Goal: Information Seeking & Learning: Learn about a topic

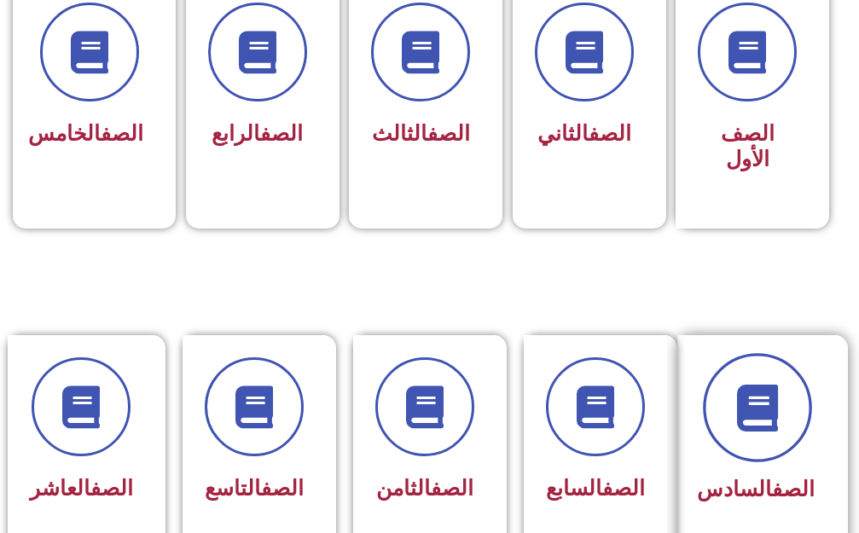
scroll to position [766, 0]
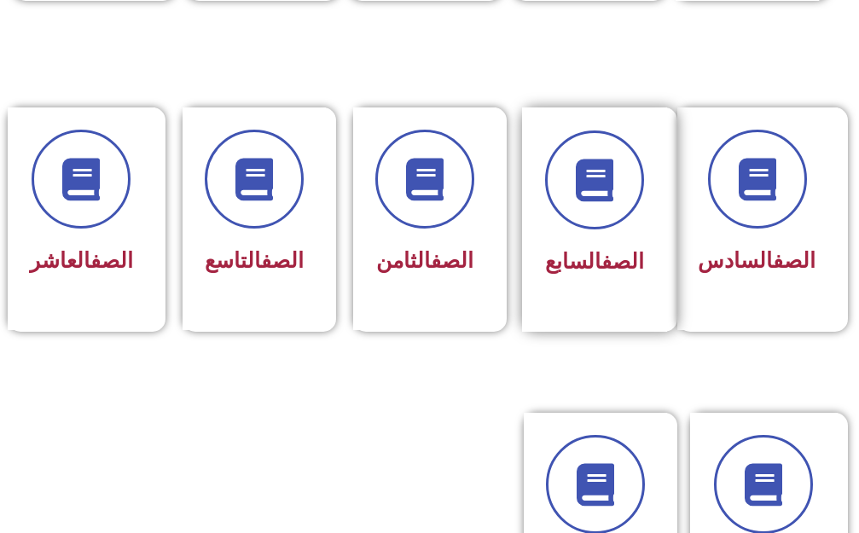
click at [621, 242] on div "الصف السابع" at bounding box center [594, 262] width 99 height 41
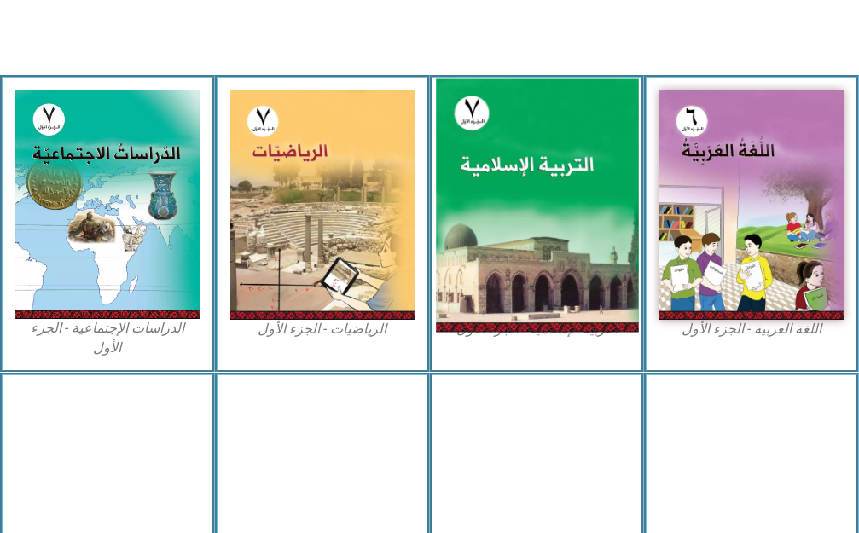
scroll to position [512, 0]
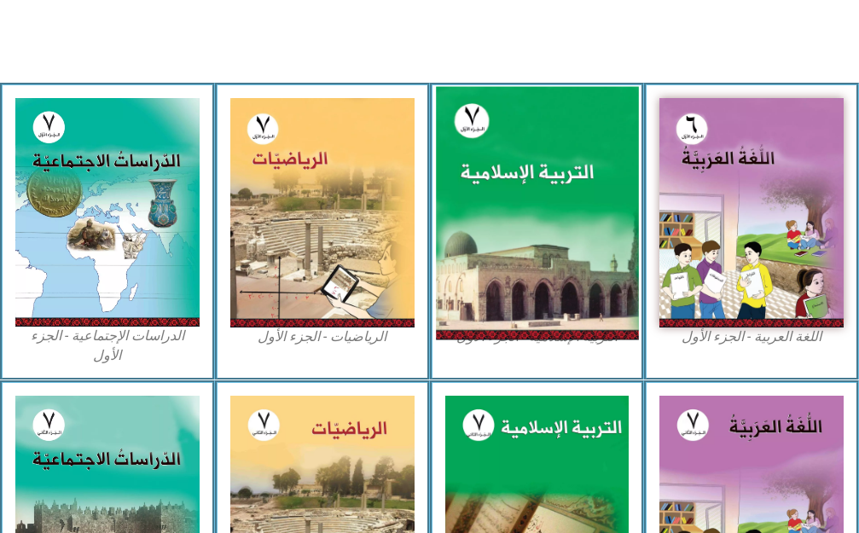
click at [568, 171] on img at bounding box center [537, 212] width 202 height 253
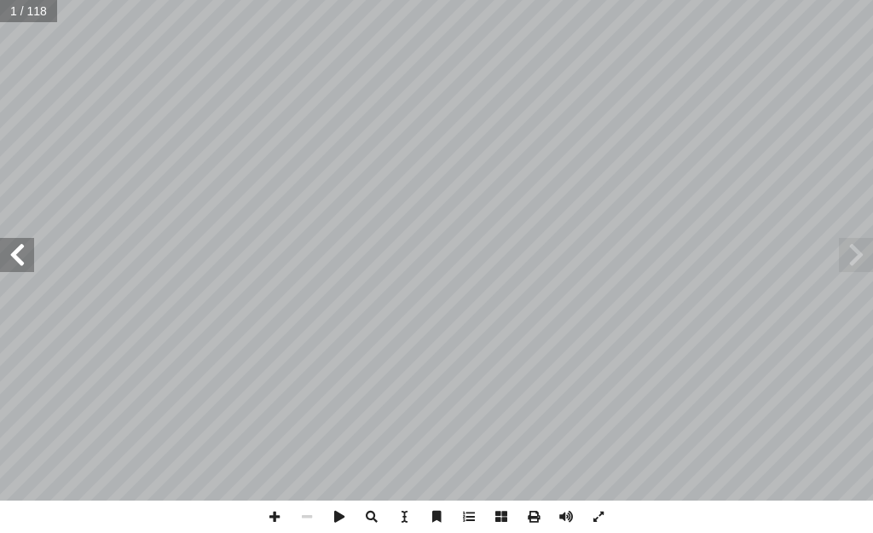
click at [33, 255] on div "ة َّ ي ِ لام ْ س إ ال� ُ ة َ ي ِ ب ْ ر َّ الت ليف: أ فريق الت� ٧ ُ زء ُ الج ل َ…" at bounding box center [436, 250] width 873 height 500
click at [18, 248] on span at bounding box center [17, 255] width 34 height 34
click at [24, 245] on span at bounding box center [17, 255] width 34 height 34
click at [27, 246] on span at bounding box center [17, 255] width 34 height 34
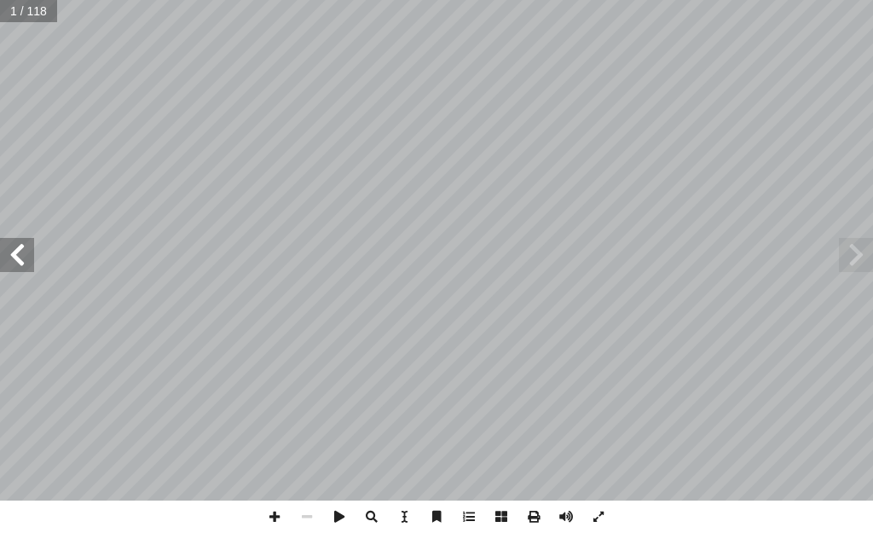
click at [32, 250] on span at bounding box center [17, 255] width 34 height 34
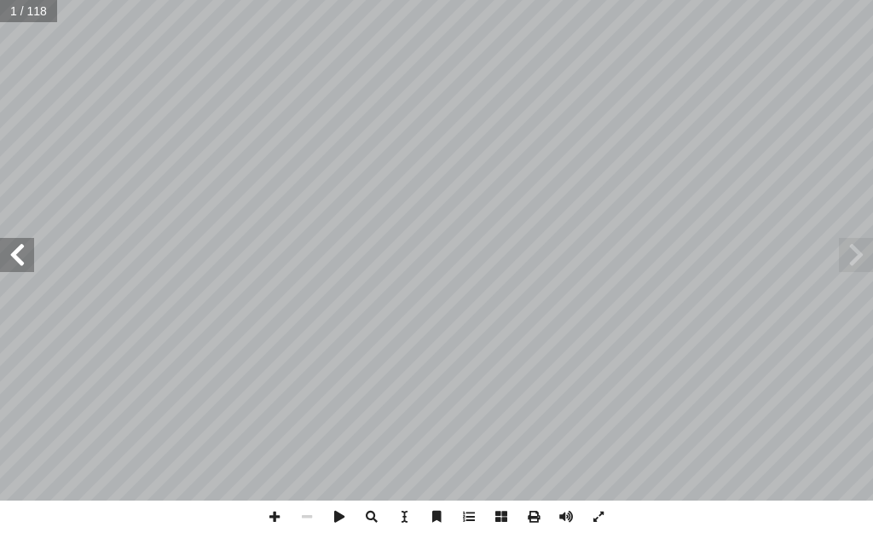
click at [32, 250] on span at bounding box center [17, 255] width 34 height 34
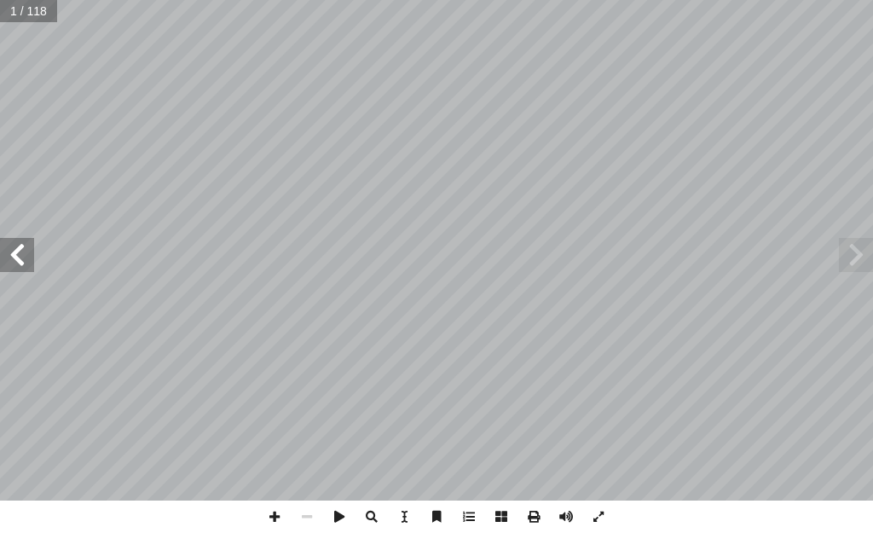
click at [29, 246] on span at bounding box center [17, 255] width 34 height 34
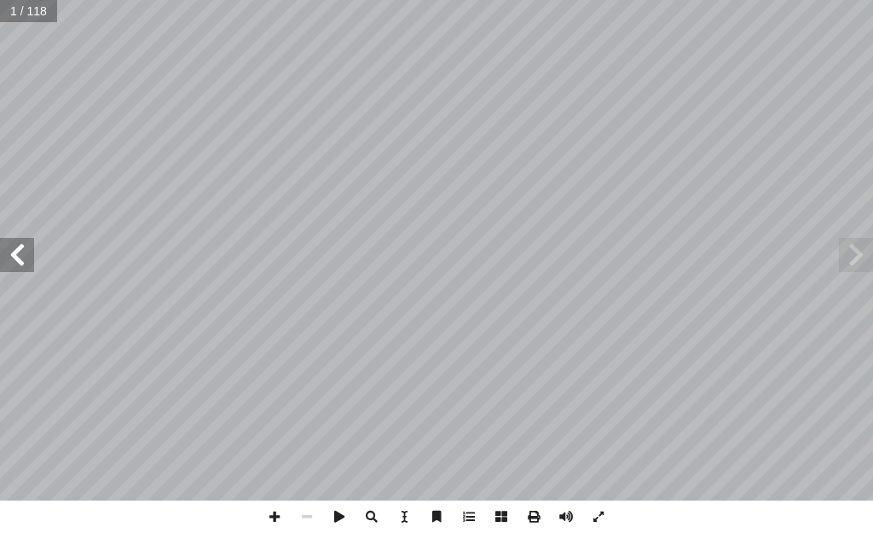
click at [29, 246] on span at bounding box center [17, 255] width 34 height 34
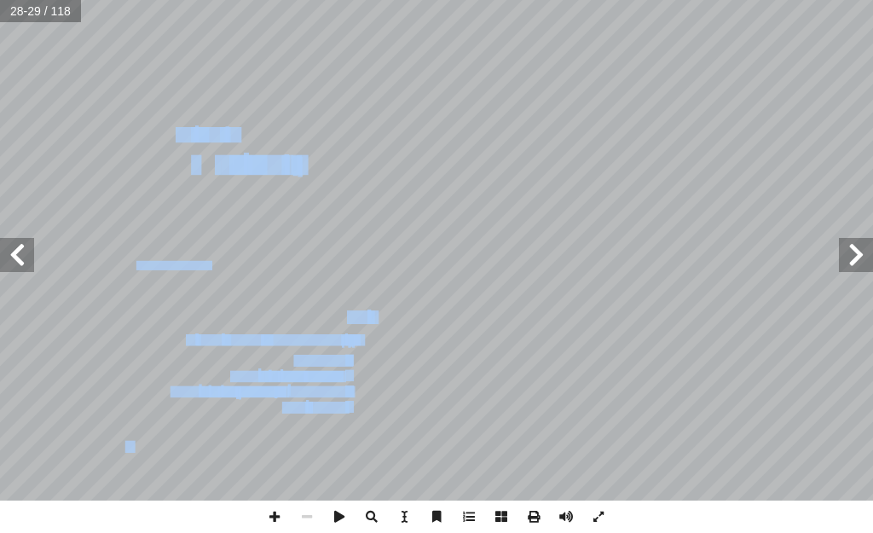
click at [9, 242] on span at bounding box center [17, 255] width 34 height 34
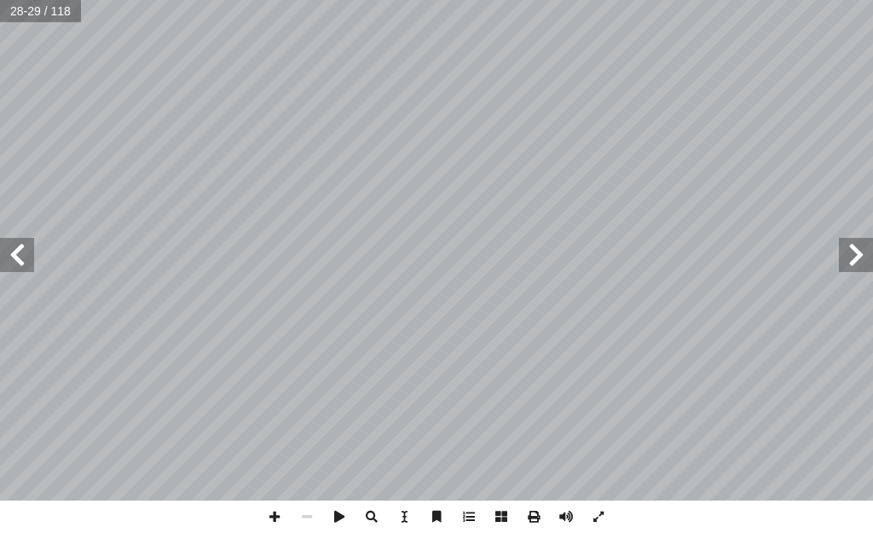
click at [13, 242] on span at bounding box center [17, 255] width 34 height 34
click at [14, 242] on span at bounding box center [17, 255] width 34 height 34
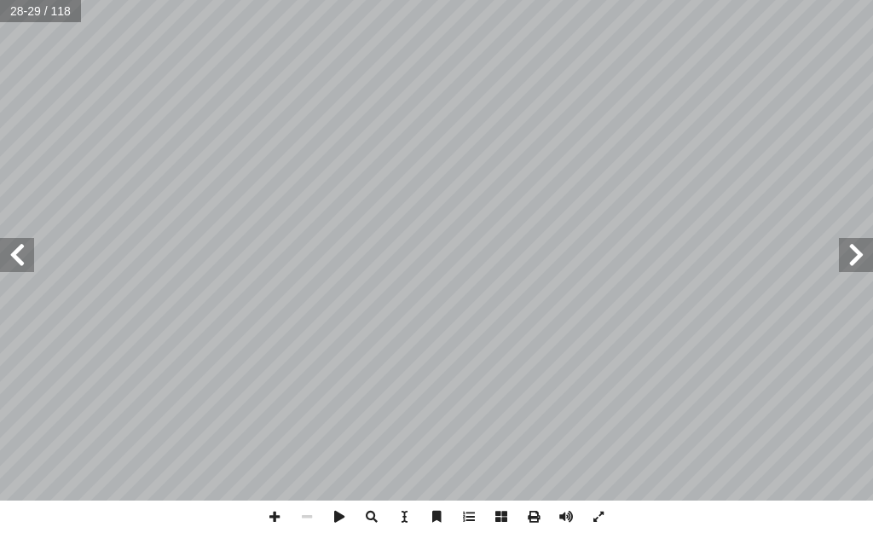
click at [14, 242] on span at bounding box center [17, 255] width 34 height 34
click at [15, 242] on span at bounding box center [17, 255] width 34 height 34
click at [17, 242] on span at bounding box center [17, 255] width 34 height 34
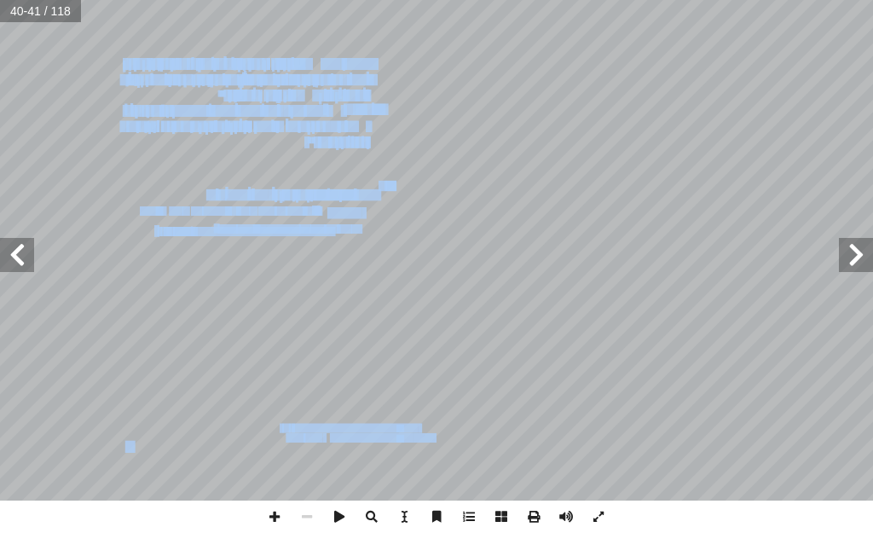
click at [854, 252] on span at bounding box center [856, 255] width 34 height 34
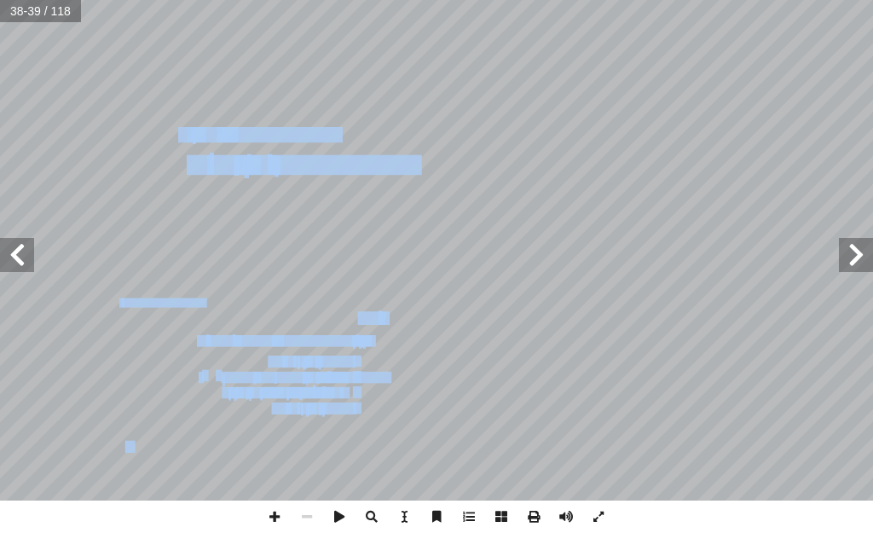
click at [19, 238] on span at bounding box center [17, 255] width 34 height 34
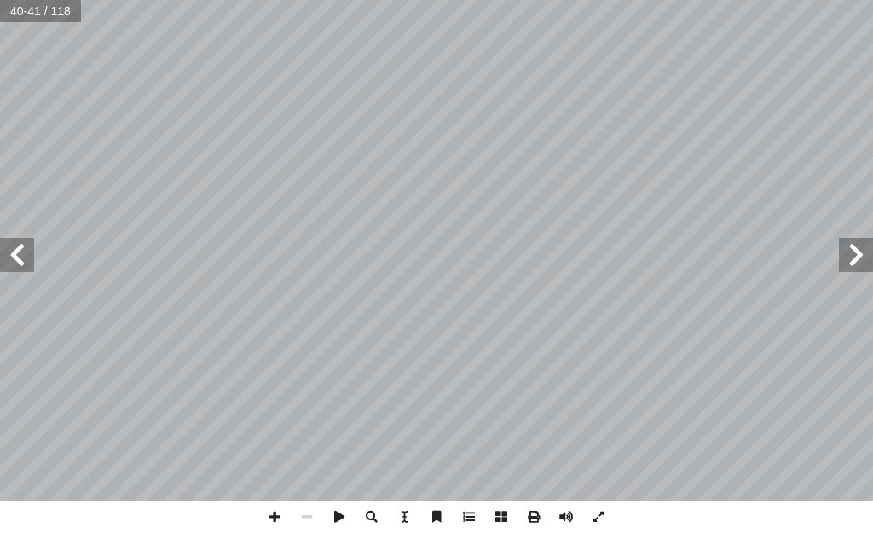
click at [20, 252] on span at bounding box center [17, 255] width 34 height 34
click at [850, 257] on span at bounding box center [856, 255] width 34 height 34
click at [15, 255] on span at bounding box center [17, 255] width 34 height 34
